Goal: Information Seeking & Learning: Learn about a topic

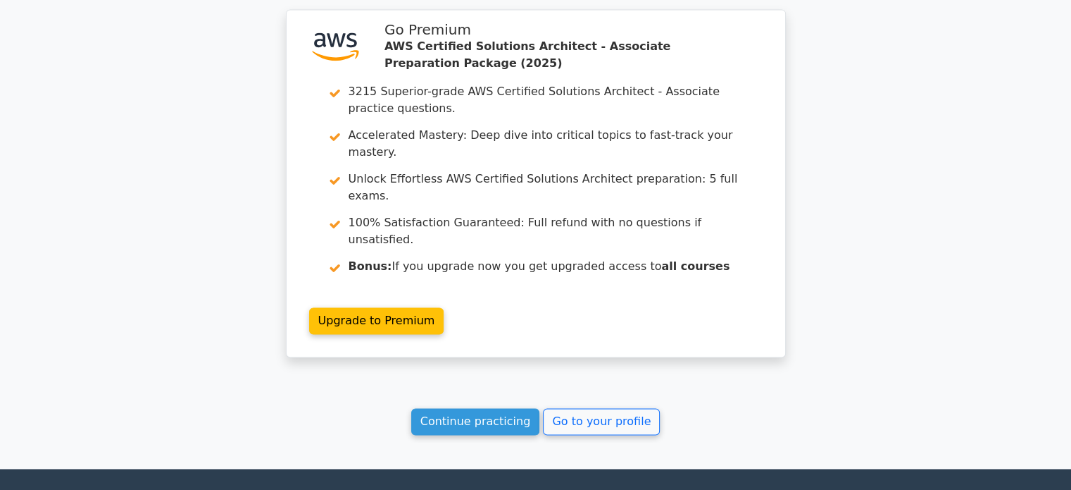
scroll to position [2049, 0]
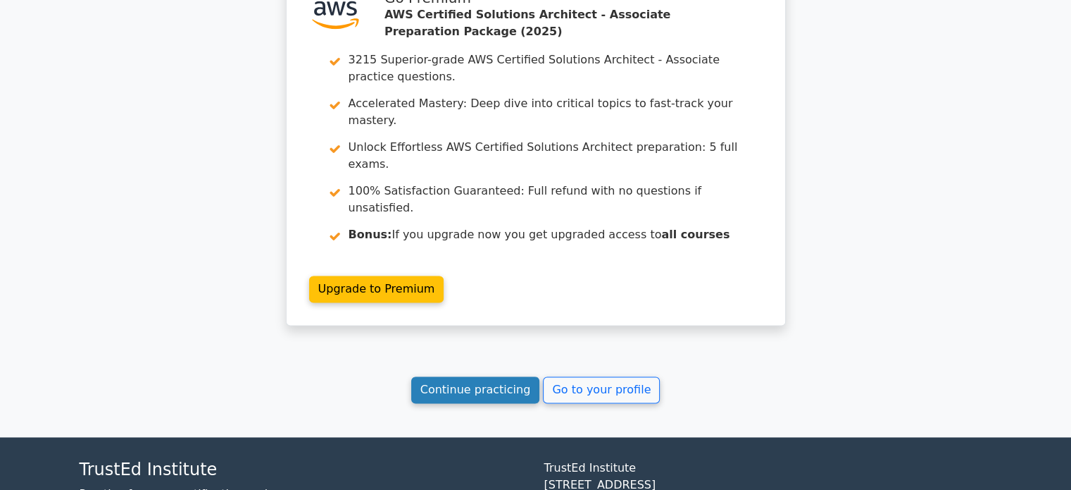
click at [476, 376] on link "Continue practicing" at bounding box center [475, 389] width 129 height 27
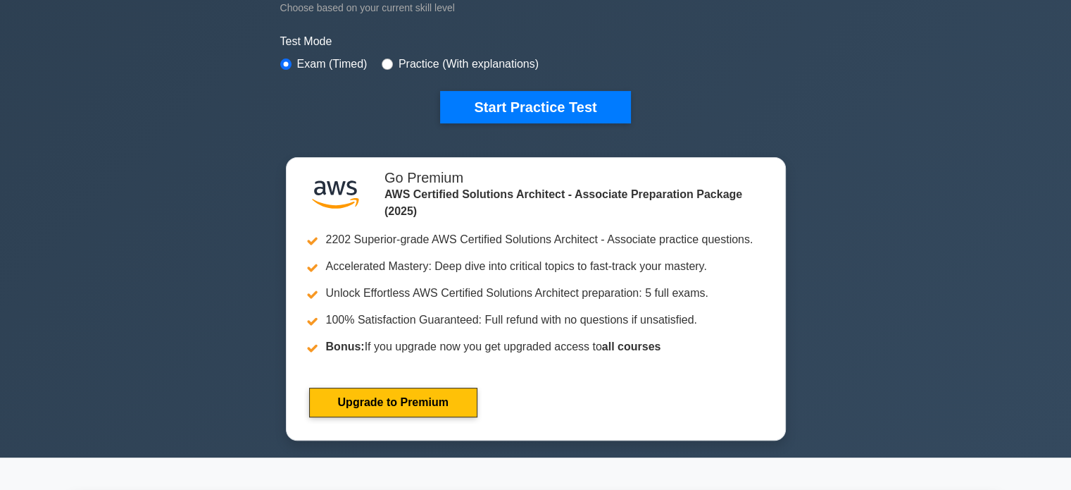
scroll to position [433, 0]
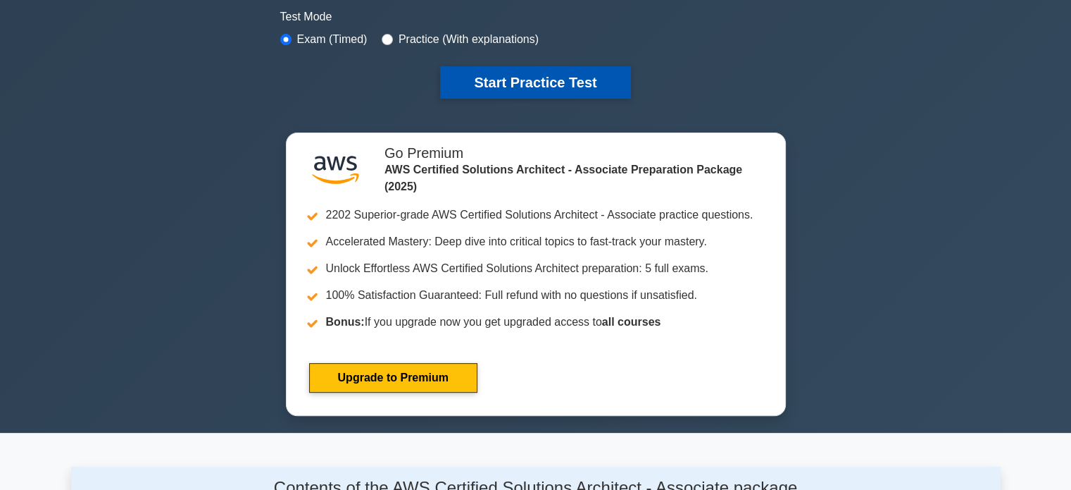
click at [487, 79] on button "Start Practice Test" at bounding box center [535, 82] width 190 height 32
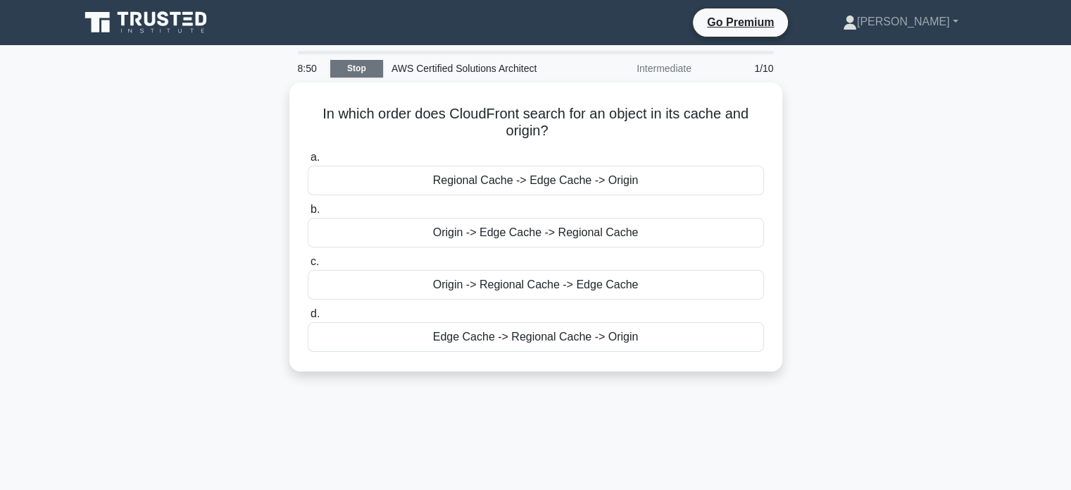
click at [355, 68] on link "Stop" at bounding box center [356, 69] width 53 height 18
